Goal: Task Accomplishment & Management: Manage account settings

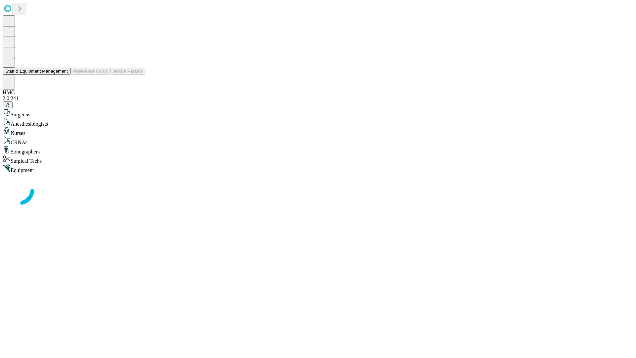
click at [63, 74] on button "Staff & Equipment Management" at bounding box center [37, 71] width 68 height 7
